Goal: Transaction & Acquisition: Obtain resource

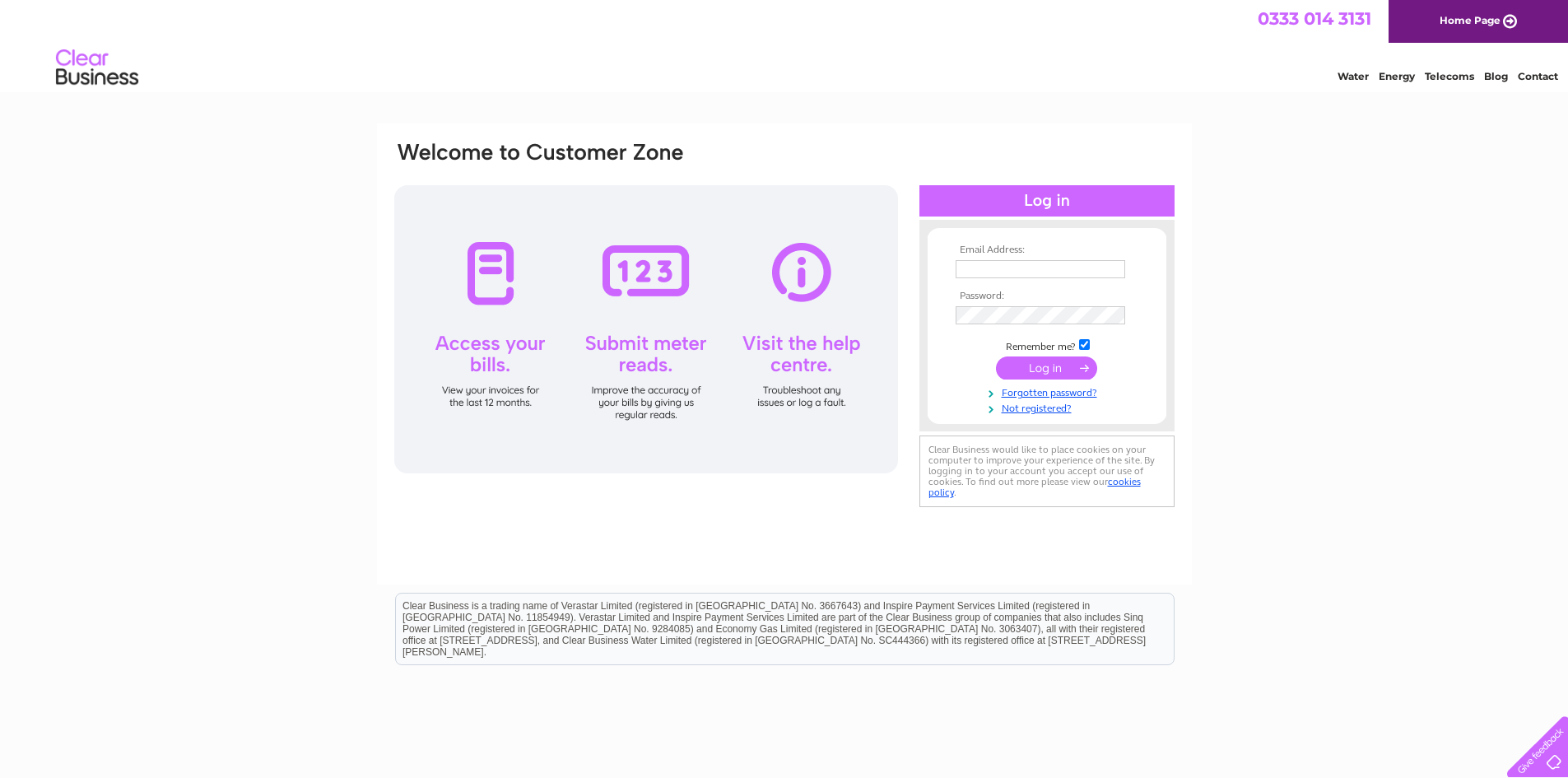
click at [983, 270] on input "text" at bounding box center [1040, 269] width 170 height 18
click at [44, 346] on div "Email Address: Password:" at bounding box center [784, 494] width 1568 height 742
click at [1011, 268] on input "text" at bounding box center [1040, 269] width 170 height 18
paste input "anniem@labrontechnical.com"
type input "anniem@labrontechnical.com"
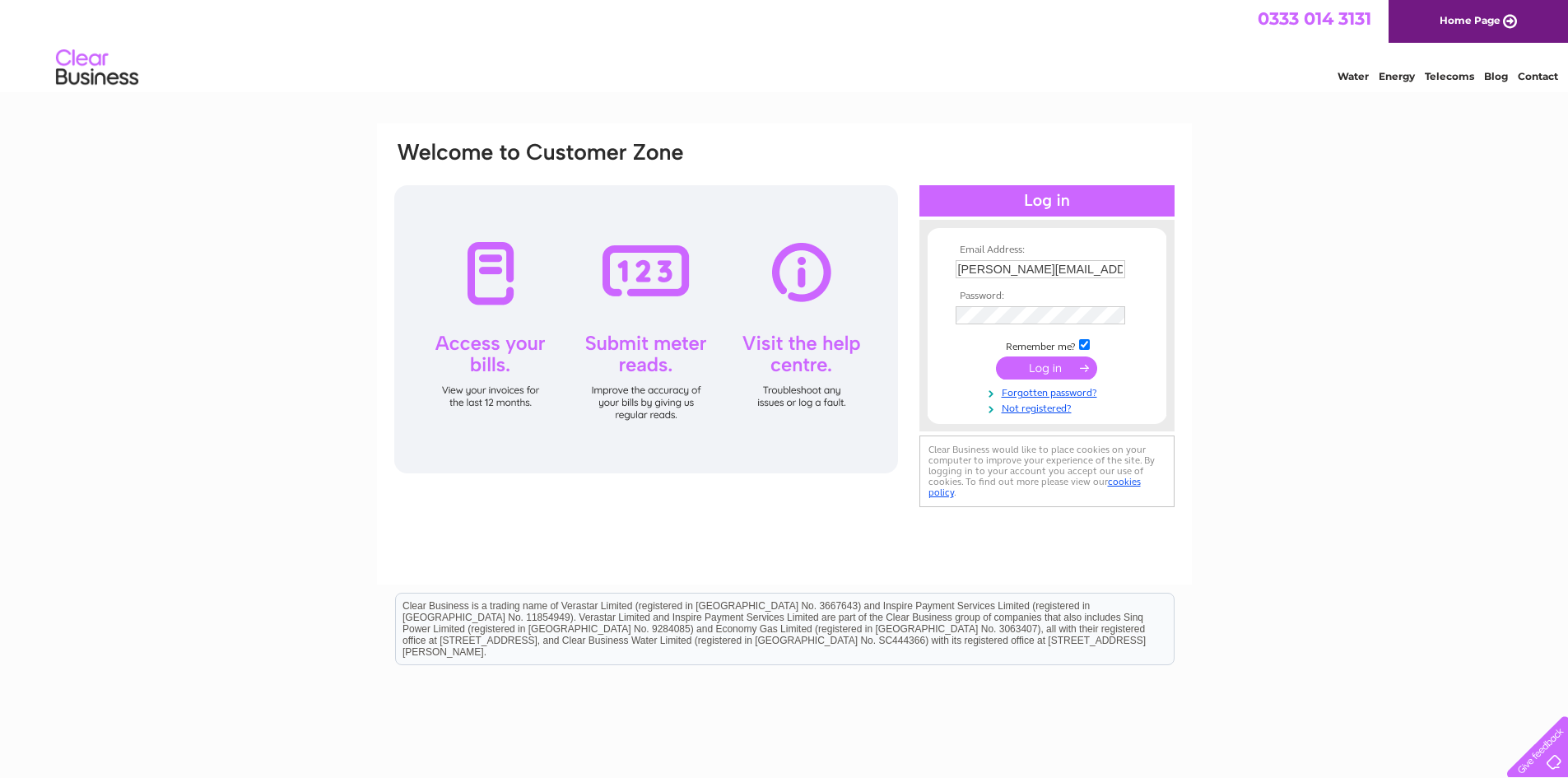
drag, startPoint x: 86, startPoint y: 269, endPoint x: 246, endPoint y: 293, distance: 161.8
click at [87, 270] on div "Email Address: anniem@labrontechnical.com Password:" at bounding box center [784, 494] width 1568 height 742
click at [1045, 362] on input "submit" at bounding box center [1047, 369] width 101 height 23
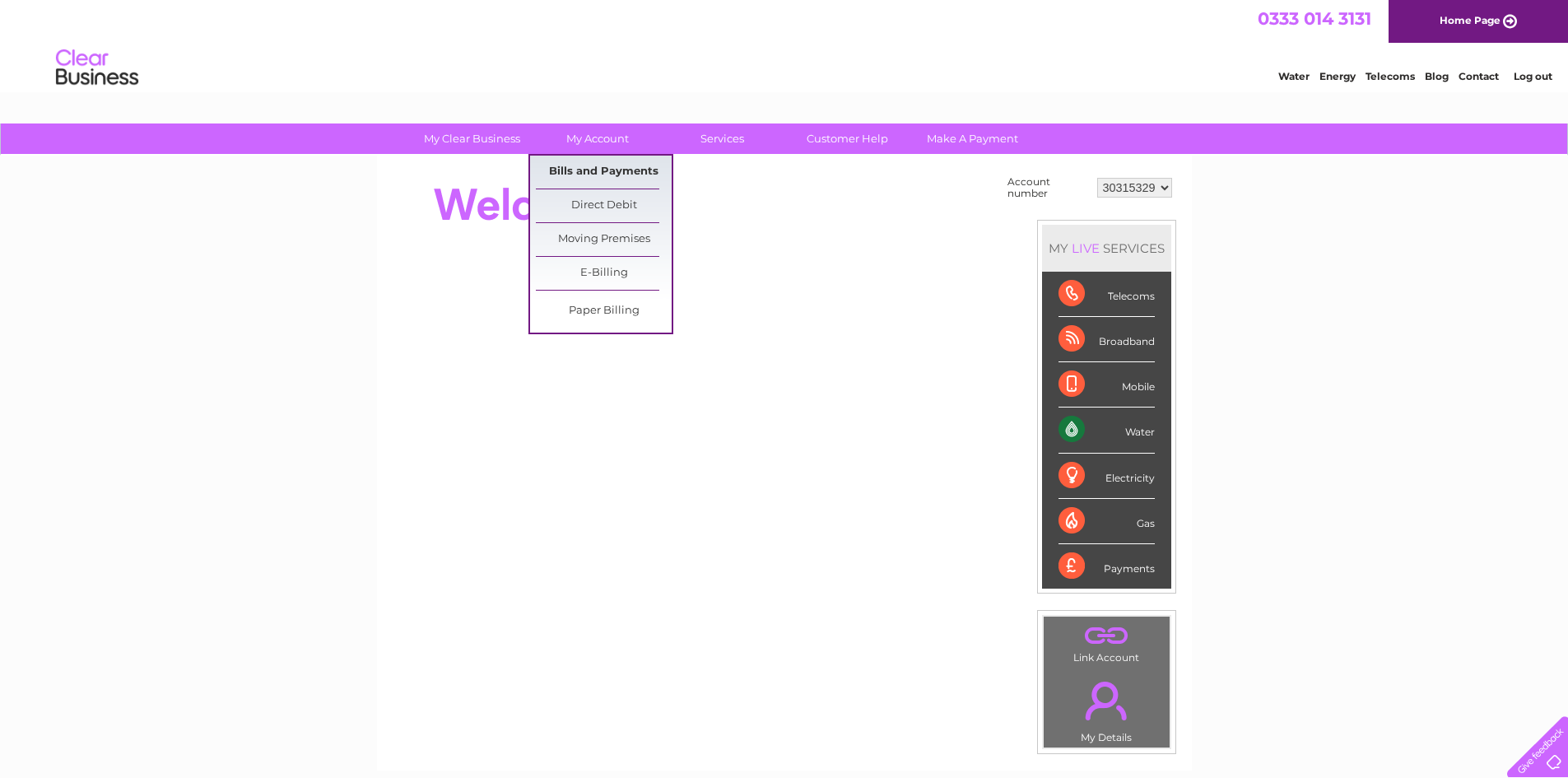
click at [622, 170] on link "Bills and Payments" at bounding box center [603, 172] width 136 height 33
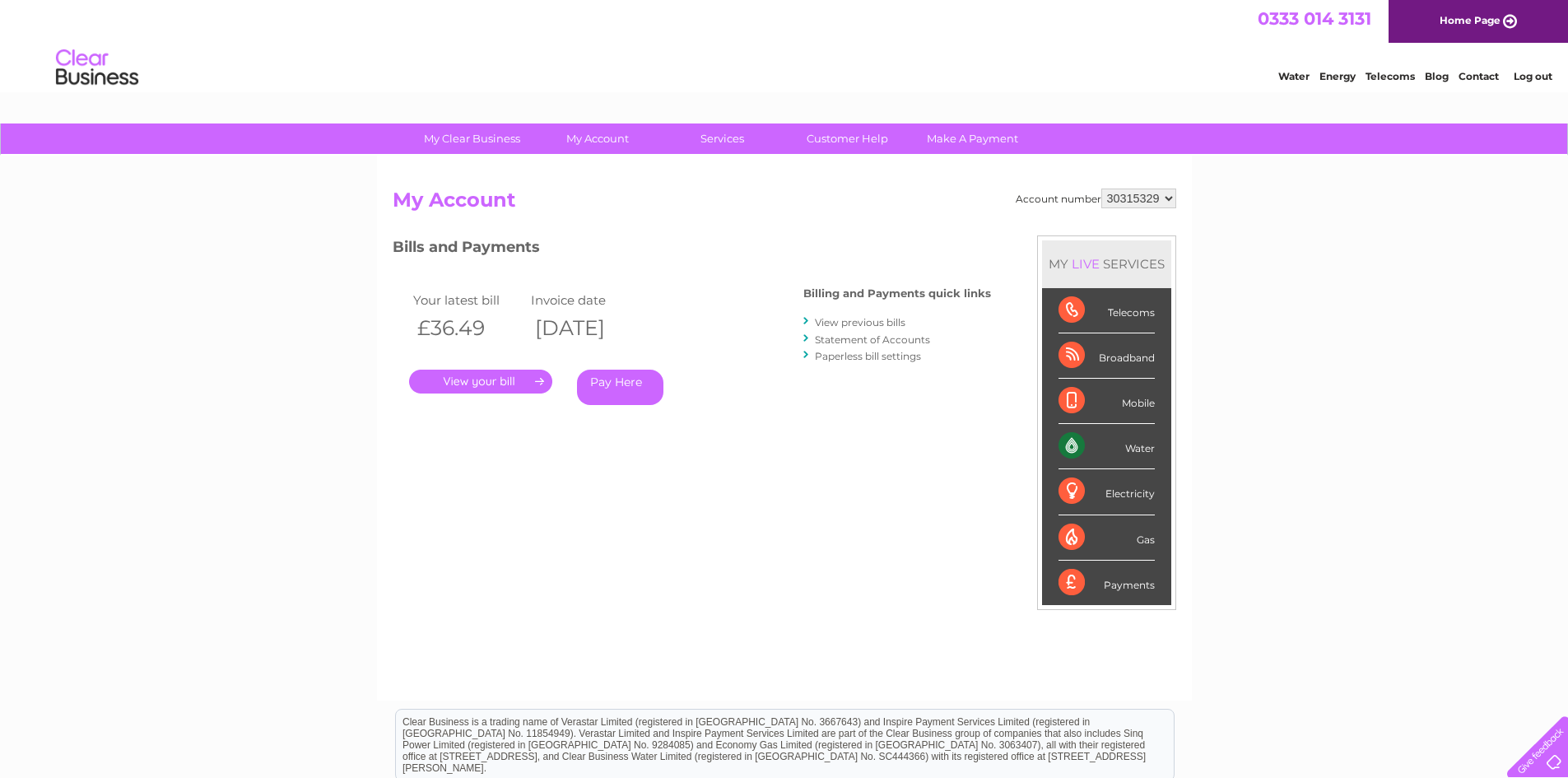
click at [515, 377] on link "." at bounding box center [480, 382] width 143 height 24
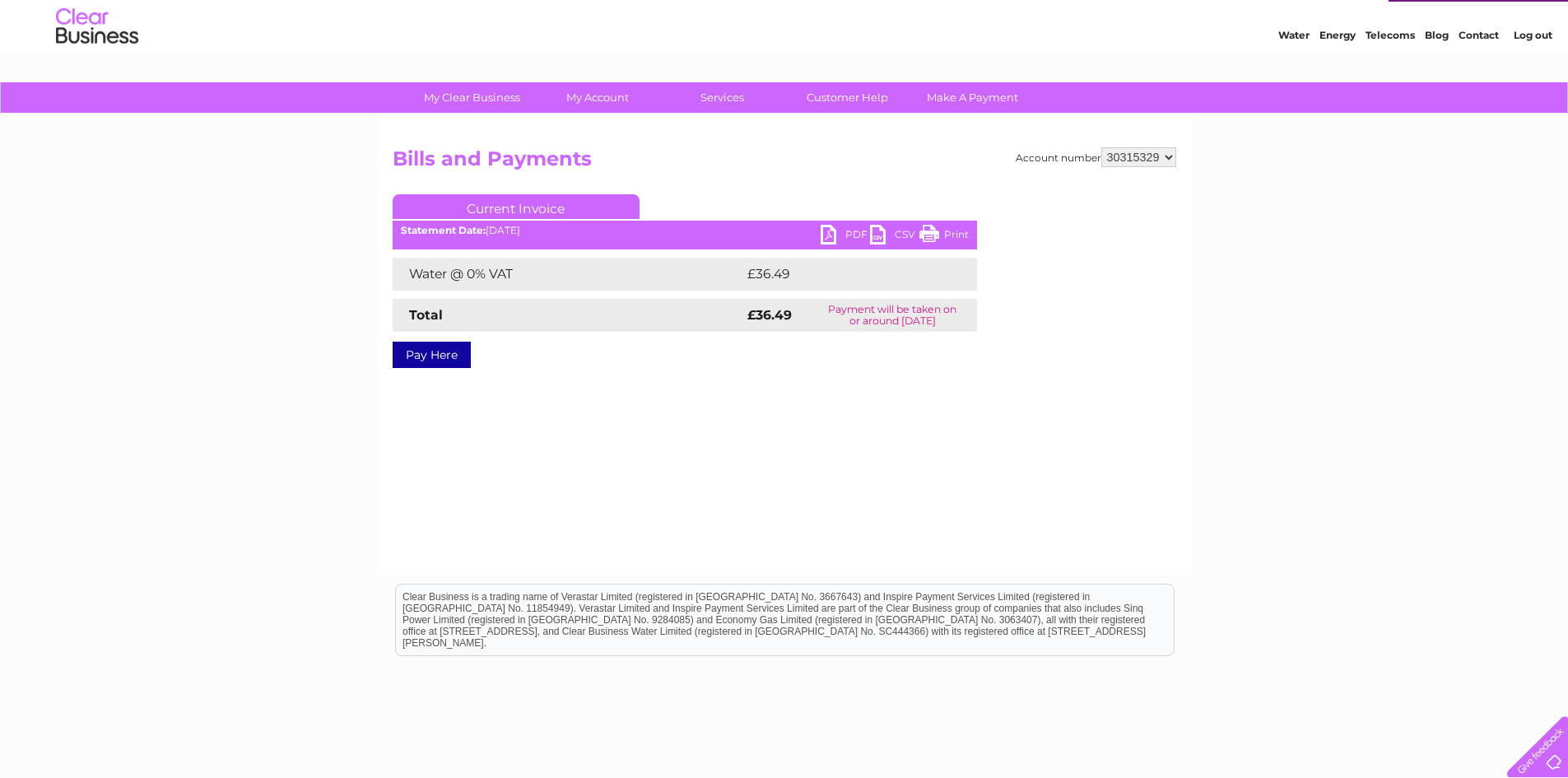
scroll to position [82, 0]
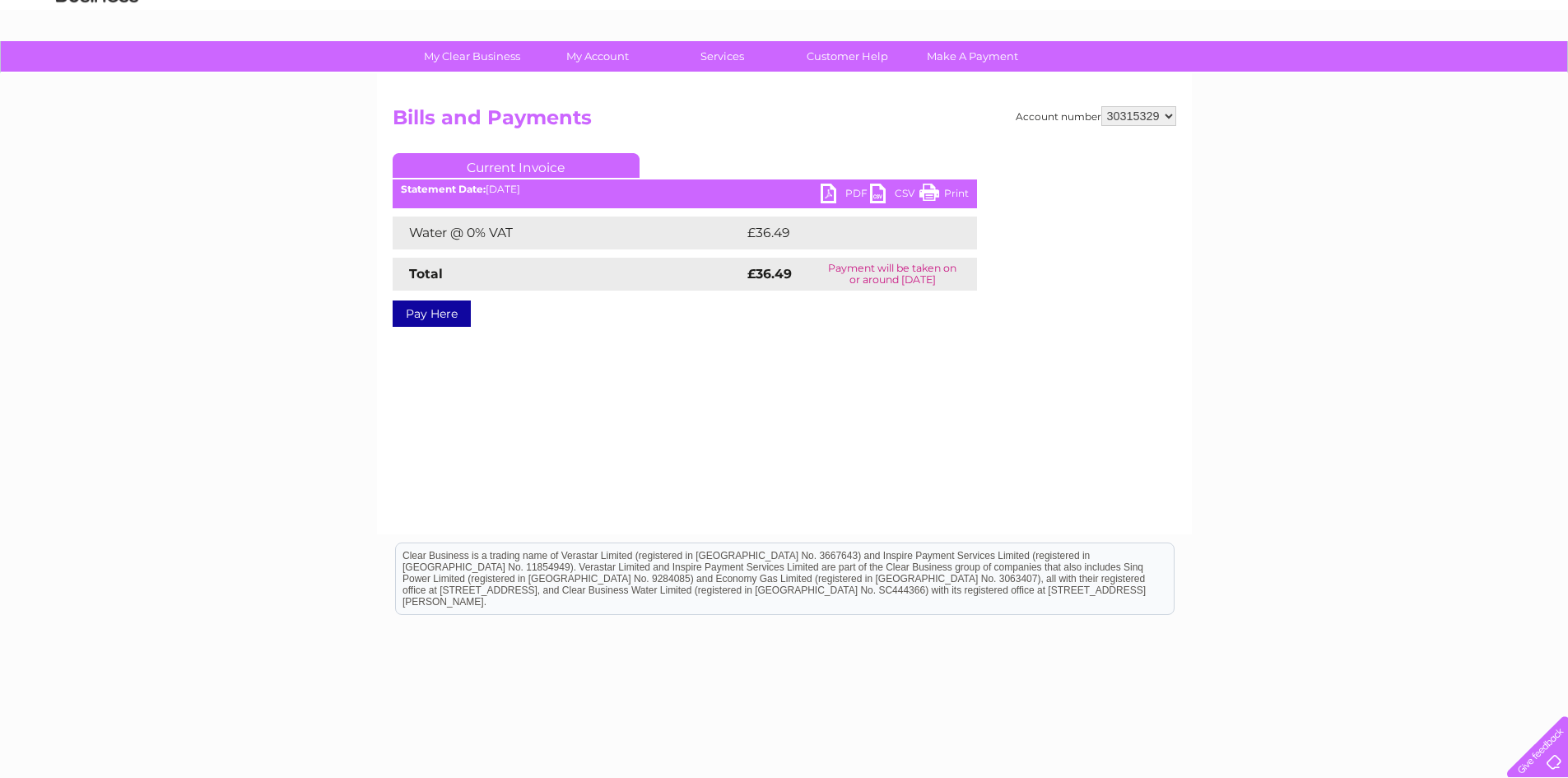
click at [841, 191] on link "PDF" at bounding box center [846, 195] width 50 height 24
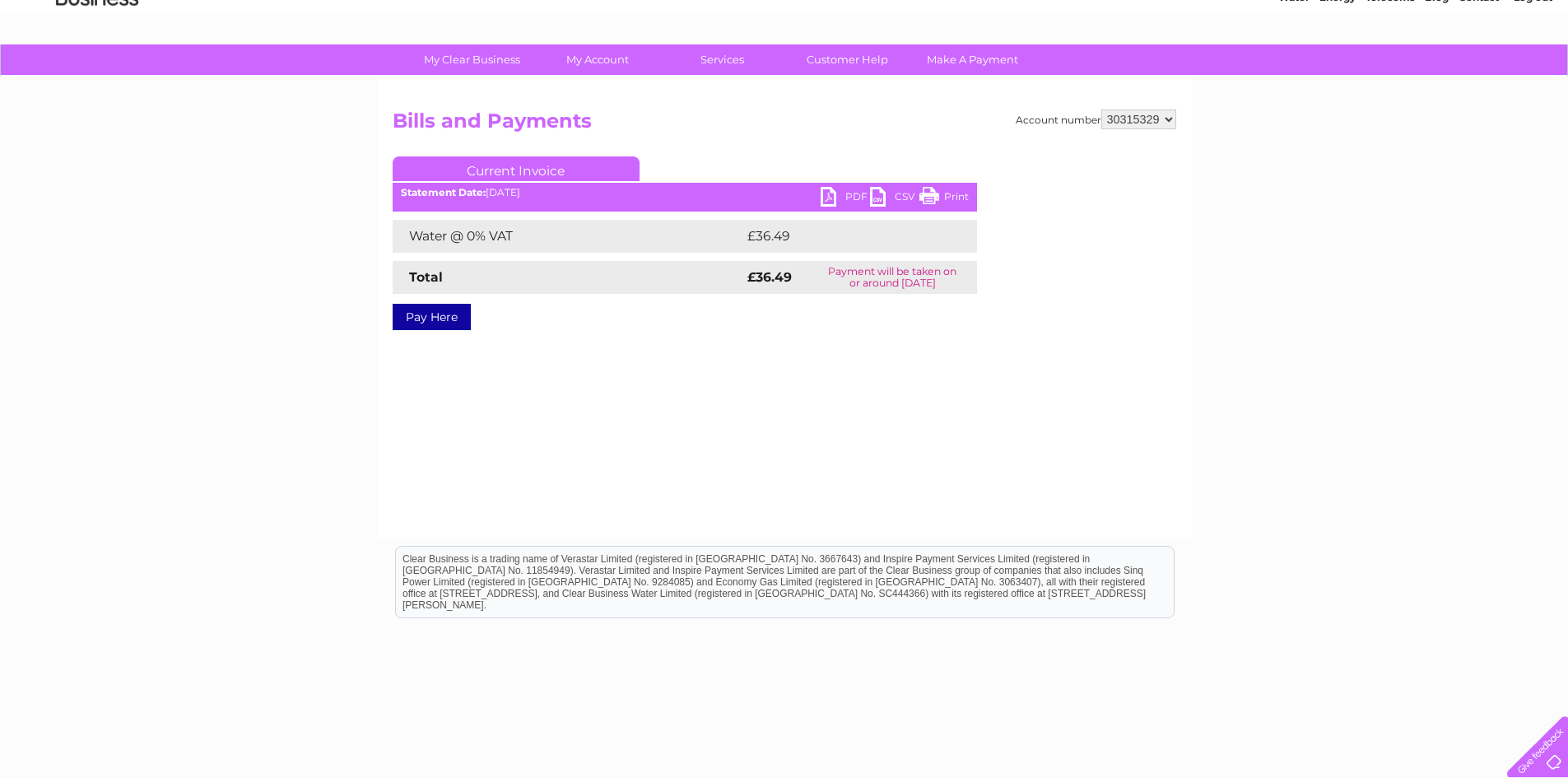
scroll to position [51, 0]
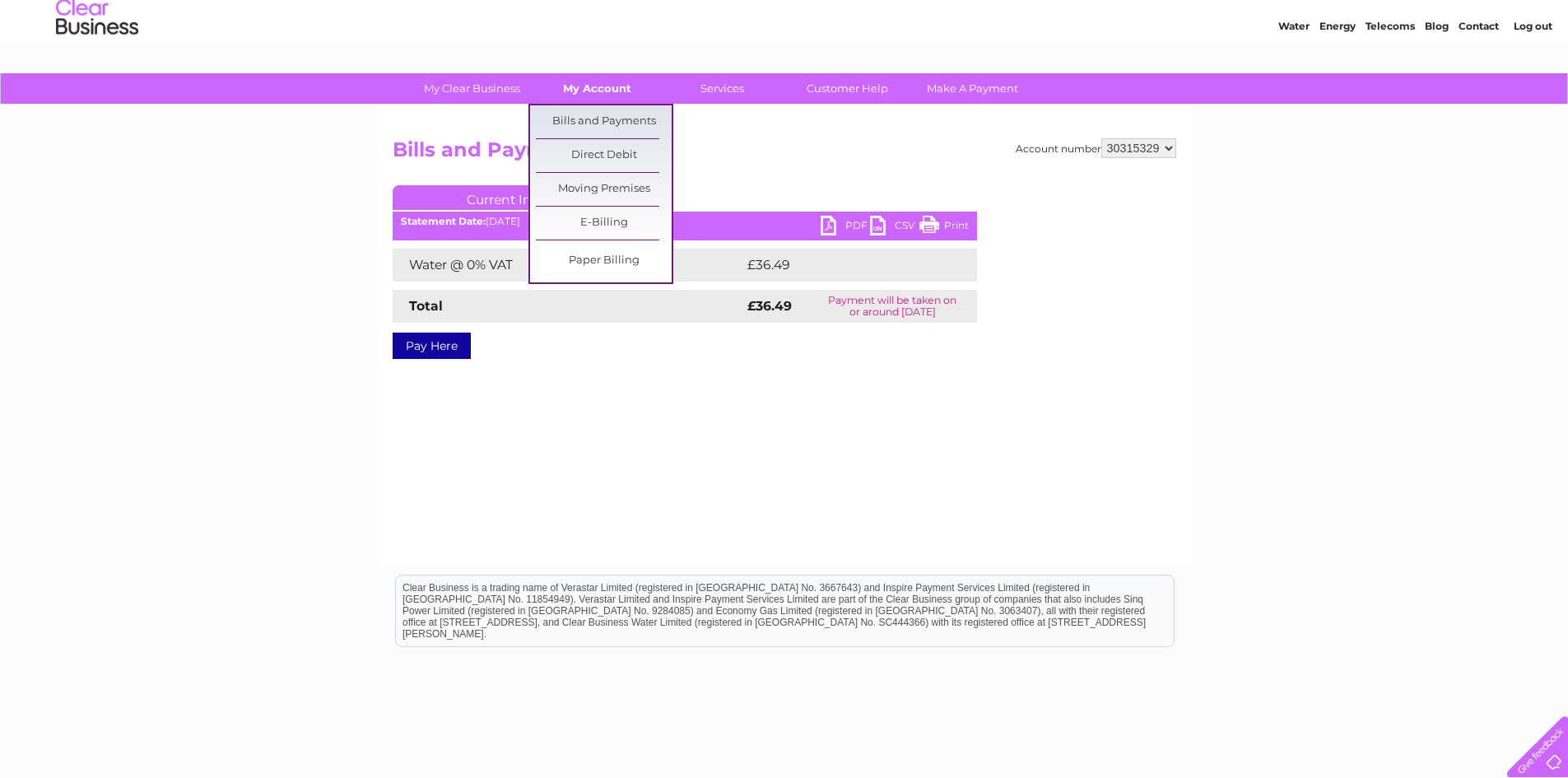
click at [621, 93] on link "My Account" at bounding box center [596, 88] width 136 height 31
click at [628, 127] on link "Bills and Payments" at bounding box center [603, 121] width 136 height 33
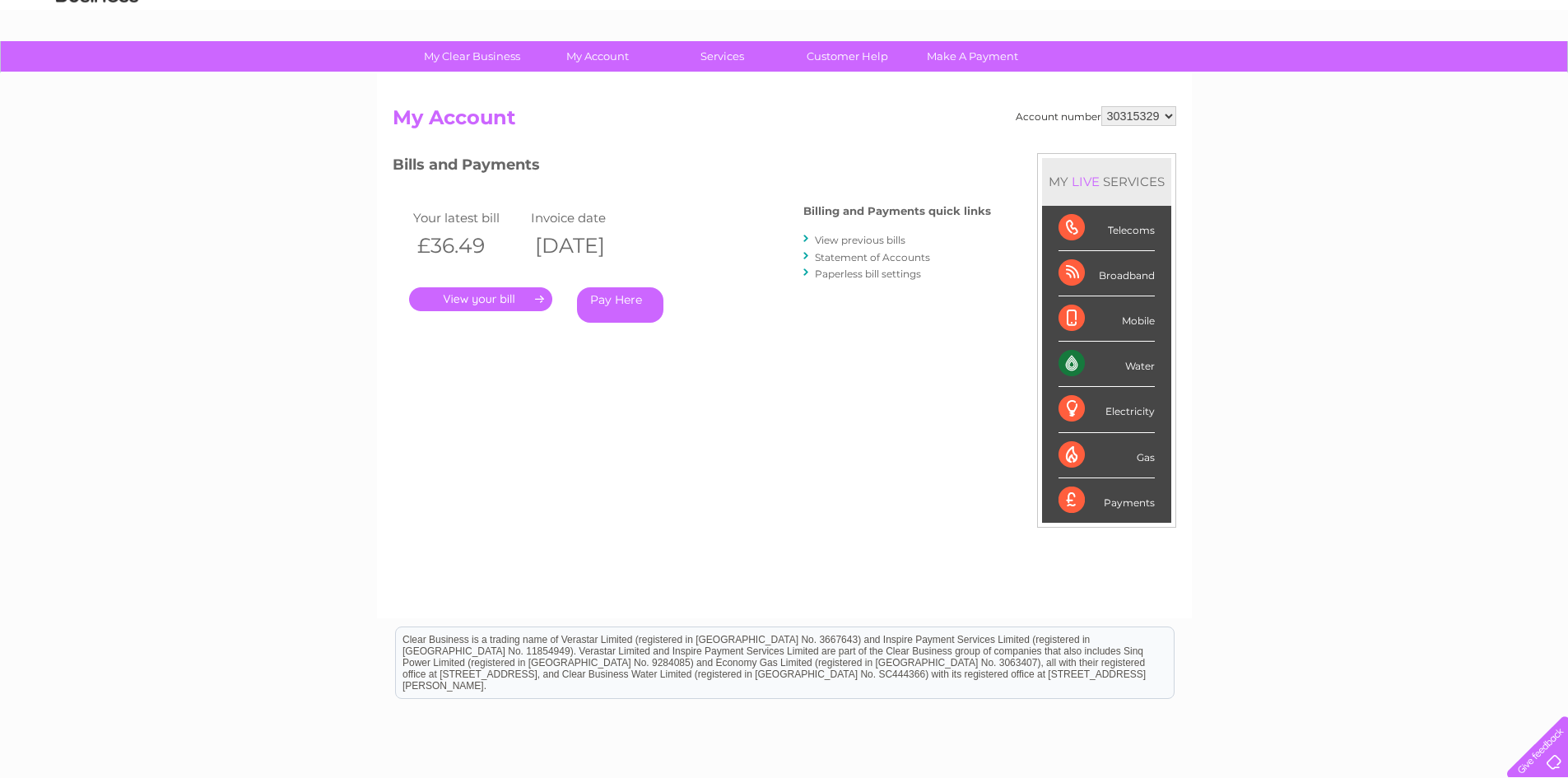
click at [876, 238] on link "View previous bills" at bounding box center [859, 240] width 90 height 12
